Goal: Transaction & Acquisition: Obtain resource

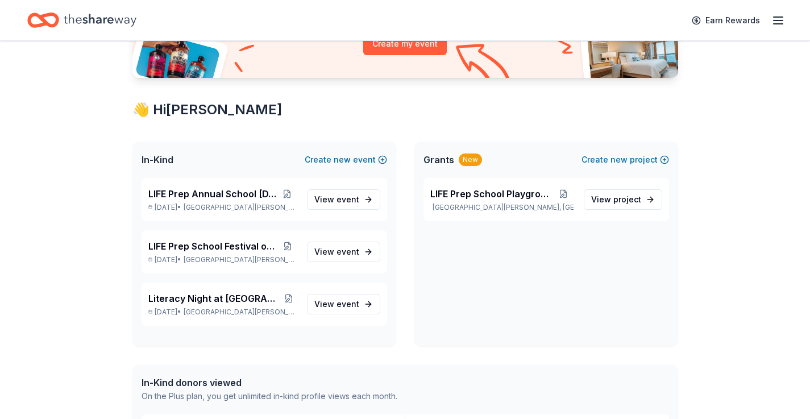
scroll to position [155, 0]
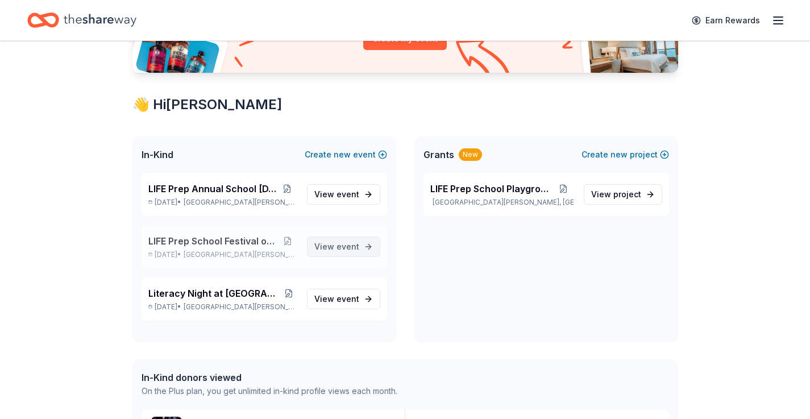
click at [359, 245] on link "View event" at bounding box center [343, 247] width 73 height 20
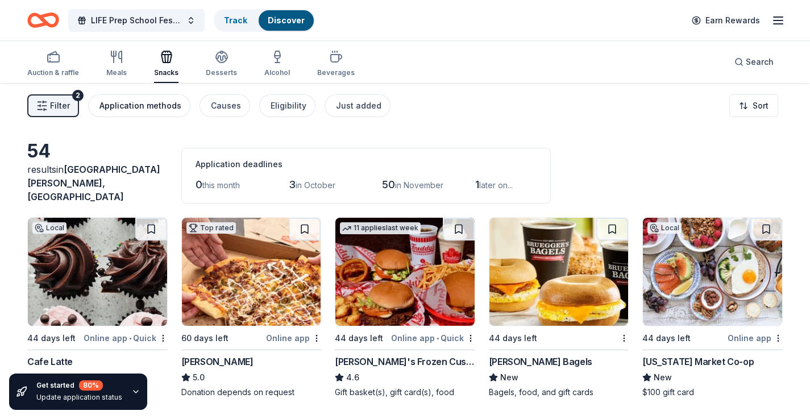
click at [172, 107] on div "Application methods" at bounding box center [141, 106] width 82 height 14
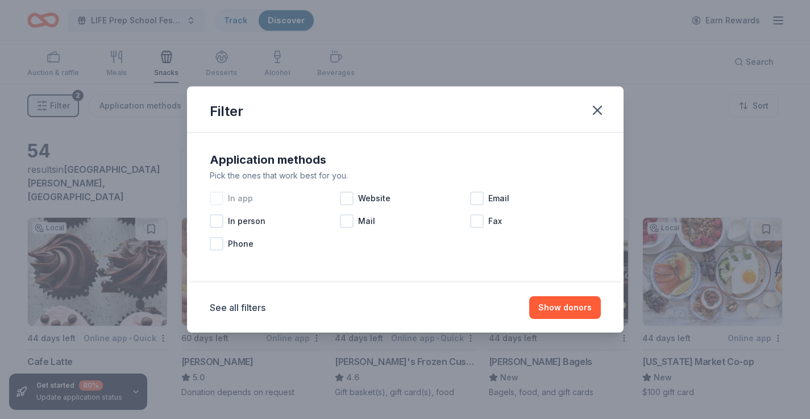
click at [218, 198] on div at bounding box center [217, 199] width 14 height 14
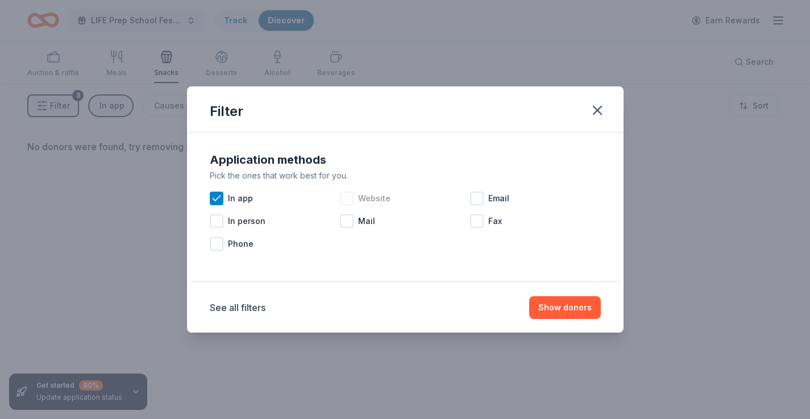
click at [345, 198] on div at bounding box center [347, 199] width 14 height 14
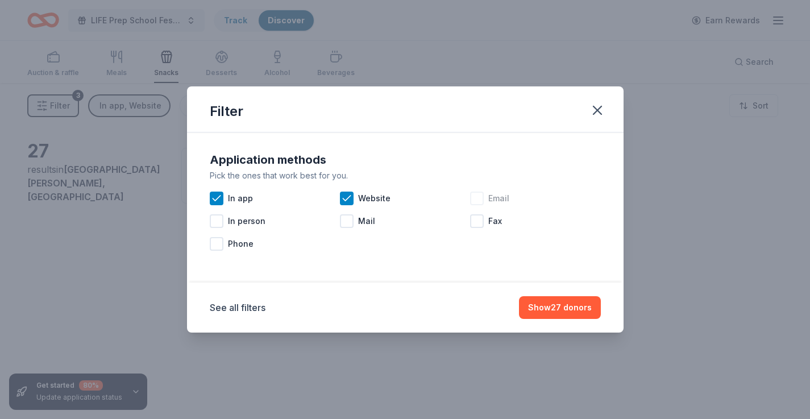
click at [477, 203] on div at bounding box center [477, 199] width 14 height 14
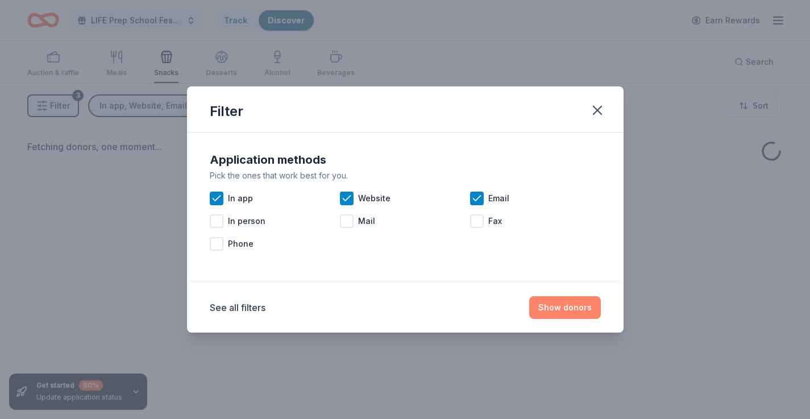
click at [553, 308] on button "Show donors" at bounding box center [565, 307] width 72 height 23
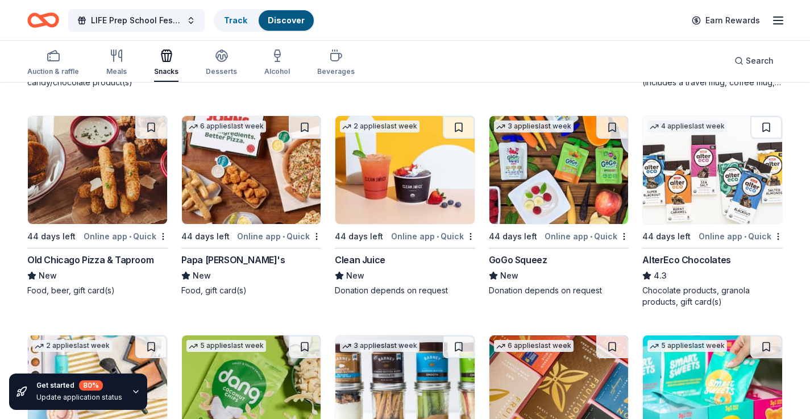
scroll to position [958, 0]
click at [268, 181] on img at bounding box center [251, 169] width 139 height 108
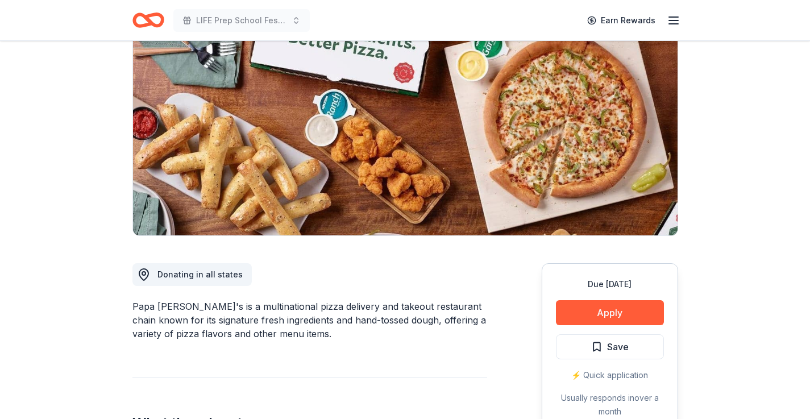
scroll to position [148, 0]
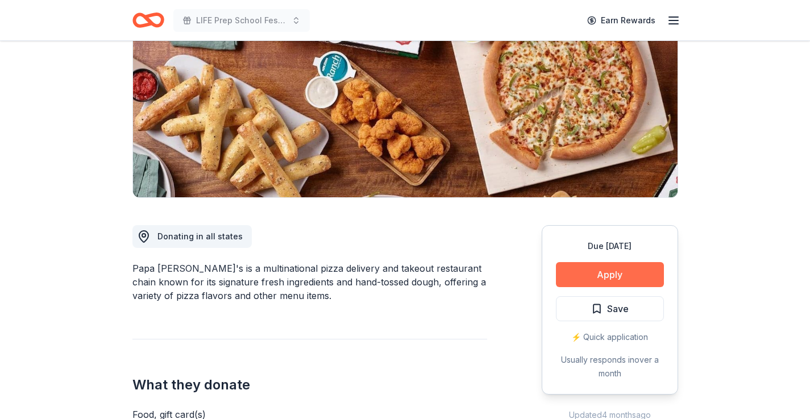
click at [627, 275] on button "Apply" at bounding box center [610, 274] width 108 height 25
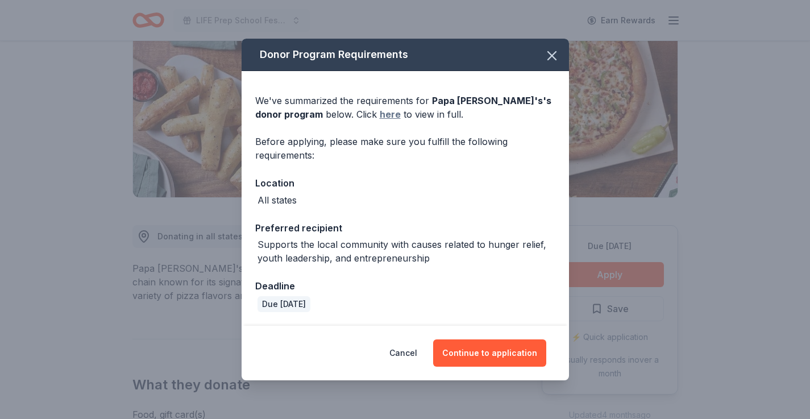
click at [380, 115] on link "here" at bounding box center [390, 114] width 21 height 14
